Goal: Transaction & Acquisition: Obtain resource

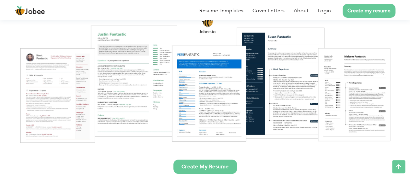
scroll to position [65, 0]
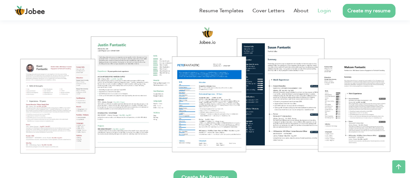
click at [328, 9] on link "Login" at bounding box center [323, 11] width 13 height 8
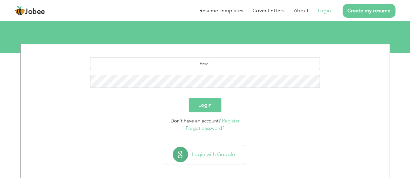
scroll to position [67, 0]
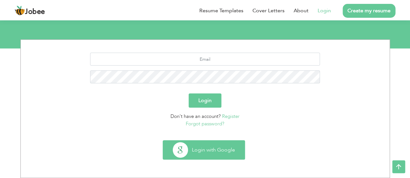
click at [218, 155] on button "Login with Google" at bounding box center [204, 150] width 82 height 19
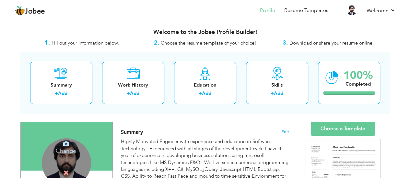
click at [68, 149] on h4 "Change" at bounding box center [66, 147] width 46 height 16
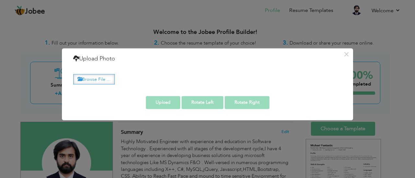
click at [100, 79] on label "Browse File ..." at bounding box center [93, 79] width 41 height 10
click at [0, 0] on input "Browse File ..." at bounding box center [0, 0] width 0 height 0
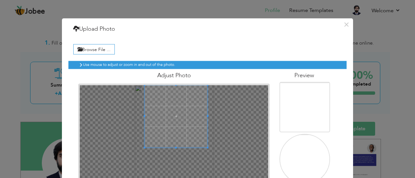
click at [181, 106] on span at bounding box center [175, 116] width 63 height 63
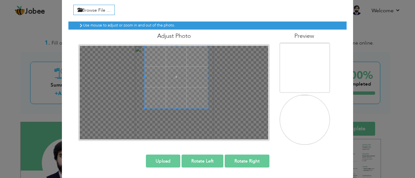
click at [151, 160] on button "Upload" at bounding box center [163, 161] width 34 height 13
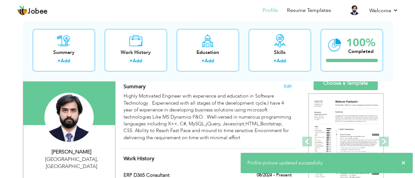
scroll to position [32, 0]
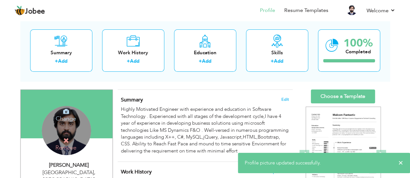
click at [61, 138] on h4 "Remove" at bounding box center [66, 145] width 46 height 14
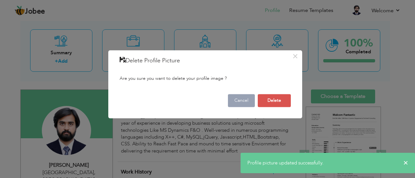
click at [245, 99] on button "Cancel" at bounding box center [241, 100] width 27 height 13
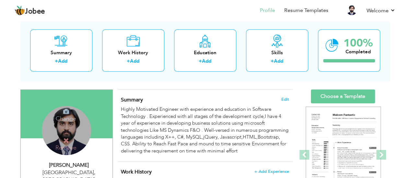
click at [65, 115] on h4 "Change" at bounding box center [66, 115] width 46 height 16
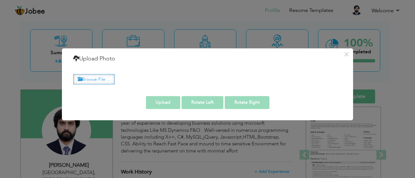
click at [111, 82] on label "Browse File ..." at bounding box center [93, 79] width 41 height 10
click at [0, 0] on input "Browse File ..." at bounding box center [0, 0] width 0 height 0
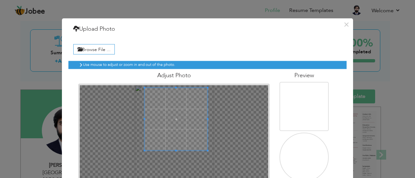
click at [175, 106] on span at bounding box center [175, 119] width 63 height 63
drag, startPoint x: 260, startPoint y: 34, endPoint x: 257, endPoint y: 13, distance: 20.7
click at [259, 9] on div "× Upload Photo Browse File ..." at bounding box center [207, 89] width 415 height 178
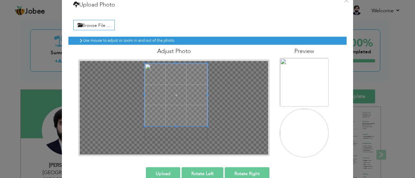
scroll to position [37, 0]
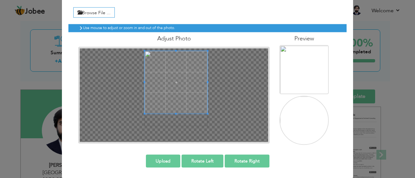
click at [163, 159] on button "Upload" at bounding box center [163, 161] width 34 height 13
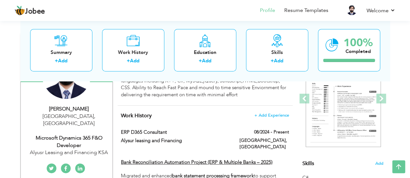
scroll to position [71, 0]
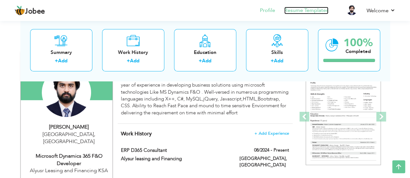
click at [302, 12] on link "Resume Templates" at bounding box center [306, 10] width 44 height 7
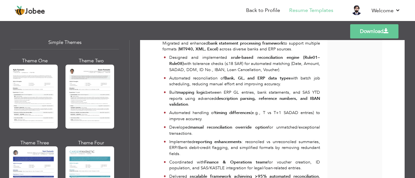
scroll to position [1117, 0]
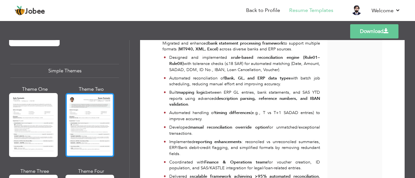
click at [99, 116] on div at bounding box center [89, 125] width 49 height 64
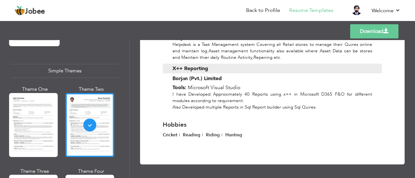
scroll to position [2434, 0]
click at [374, 29] on link "Download" at bounding box center [374, 31] width 48 height 14
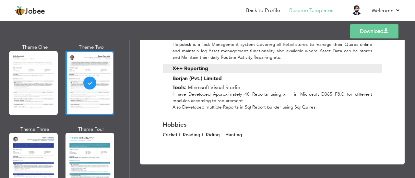
scroll to position [1182, 0]
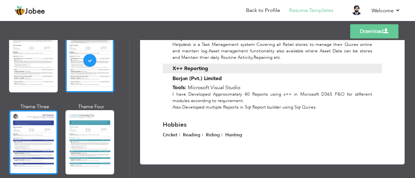
click at [41, 138] on div at bounding box center [33, 142] width 49 height 64
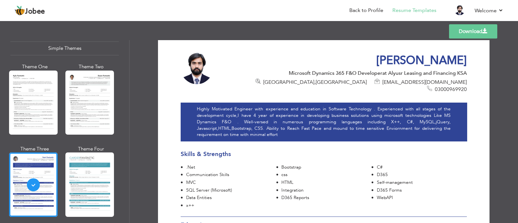
scroll to position [0, 0]
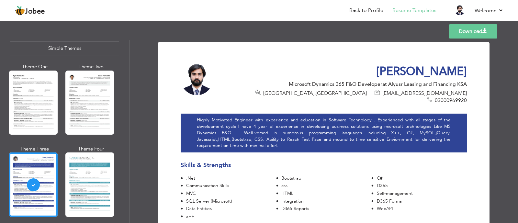
click at [414, 33] on link "Download" at bounding box center [473, 31] width 48 height 14
